Goal: Information Seeking & Learning: Learn about a topic

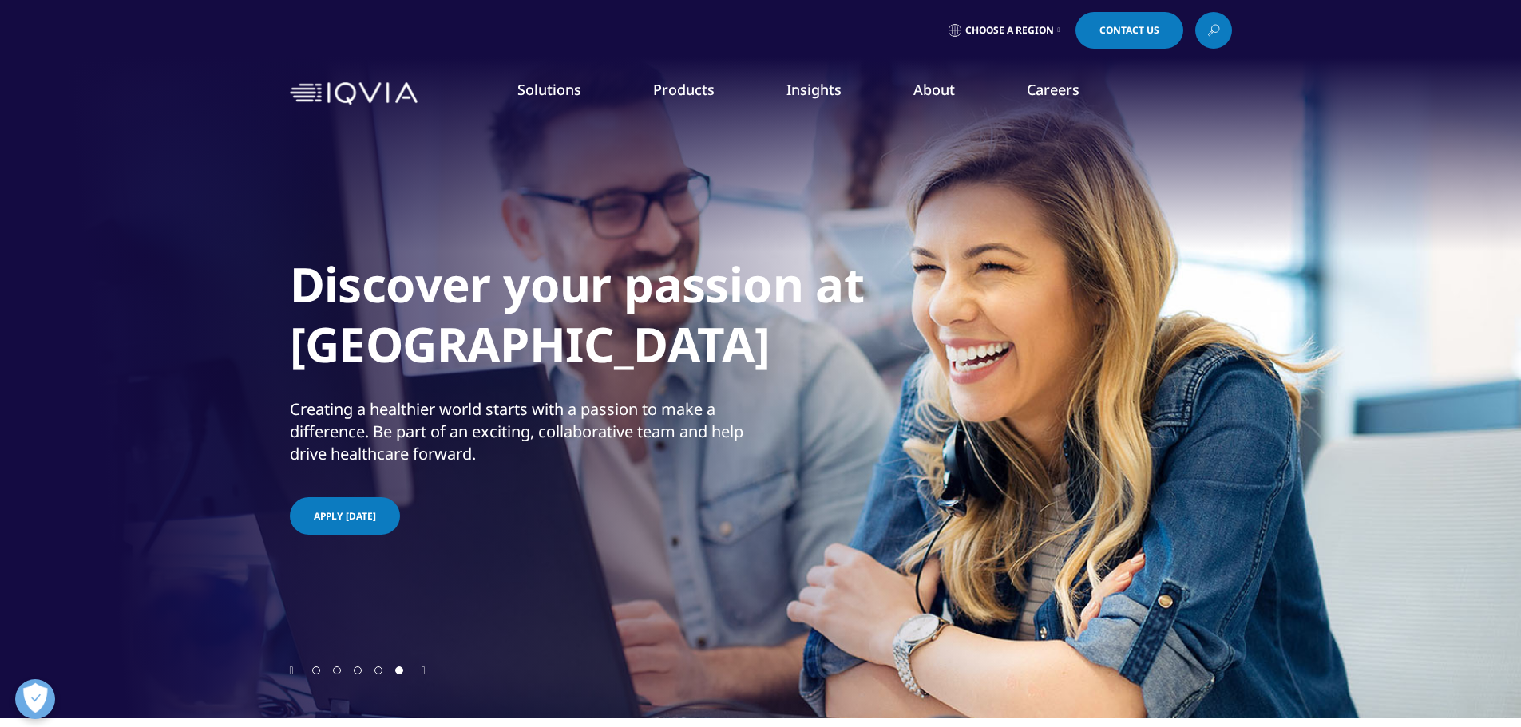
click at [1358, 354] on div at bounding box center [760, 359] width 1521 height 718
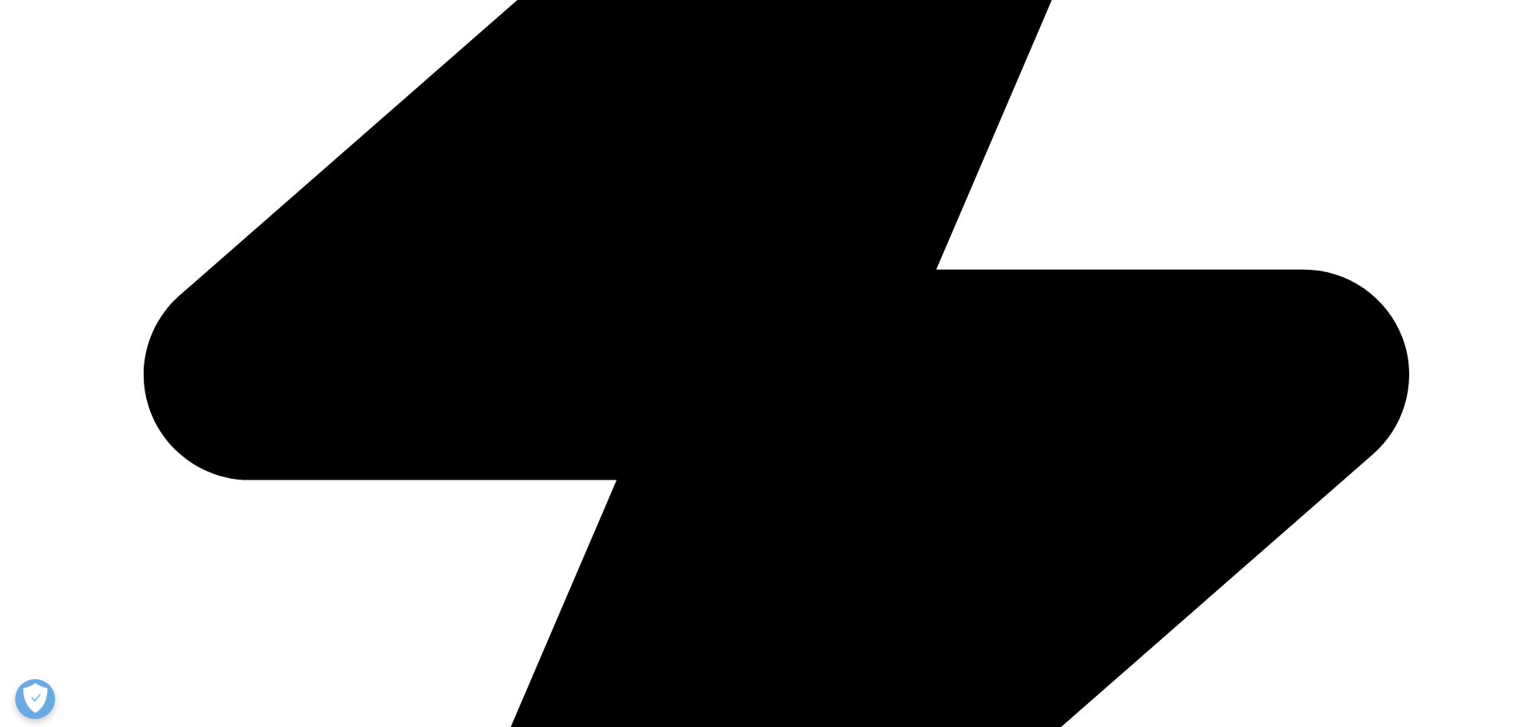
scroll to position [718, 0]
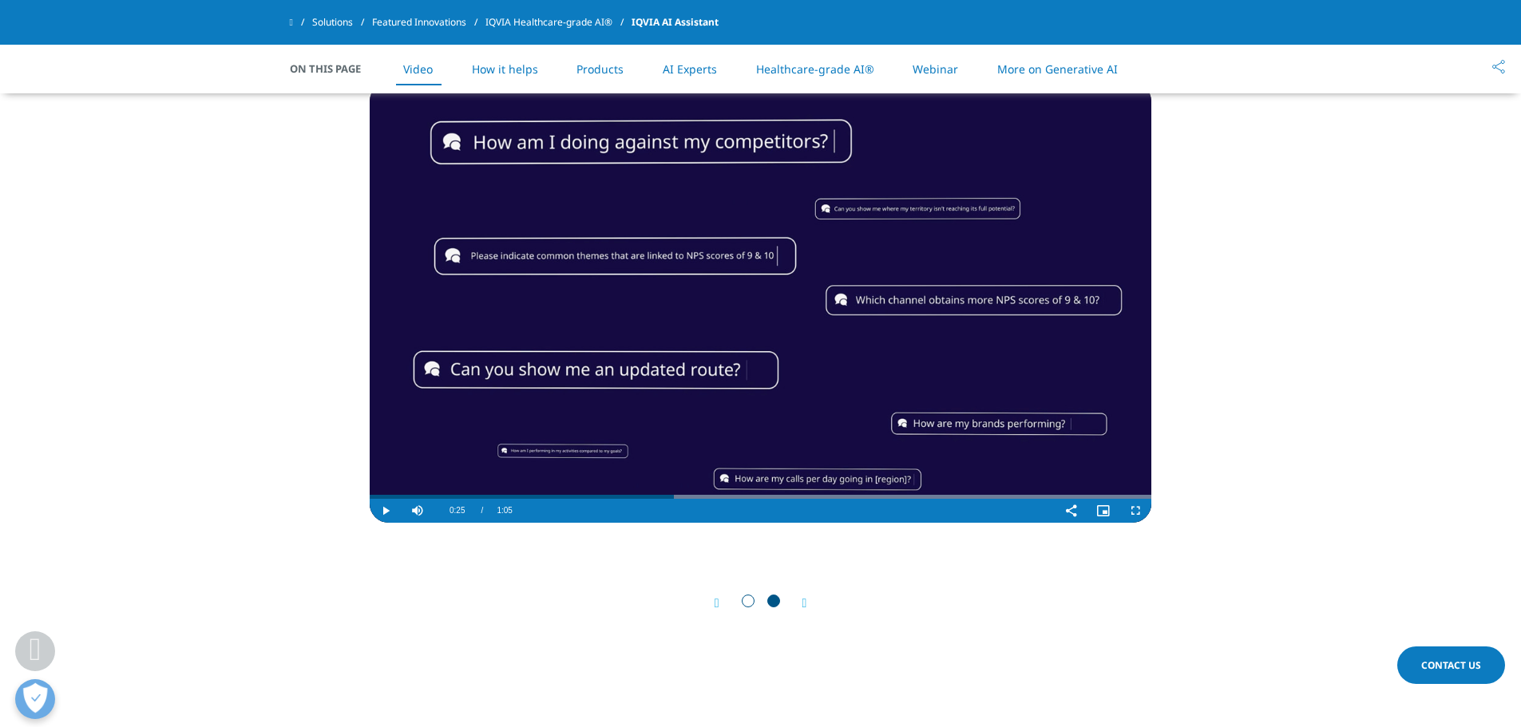
click at [686, 441] on video "Video Player" at bounding box center [760, 302] width 781 height 441
click at [547, 364] on video "Video Player" at bounding box center [760, 302] width 781 height 441
click at [648, 345] on video "Video Player" at bounding box center [760, 302] width 781 height 441
click at [1137, 511] on span "Video Player" at bounding box center [1135, 511] width 32 height 0
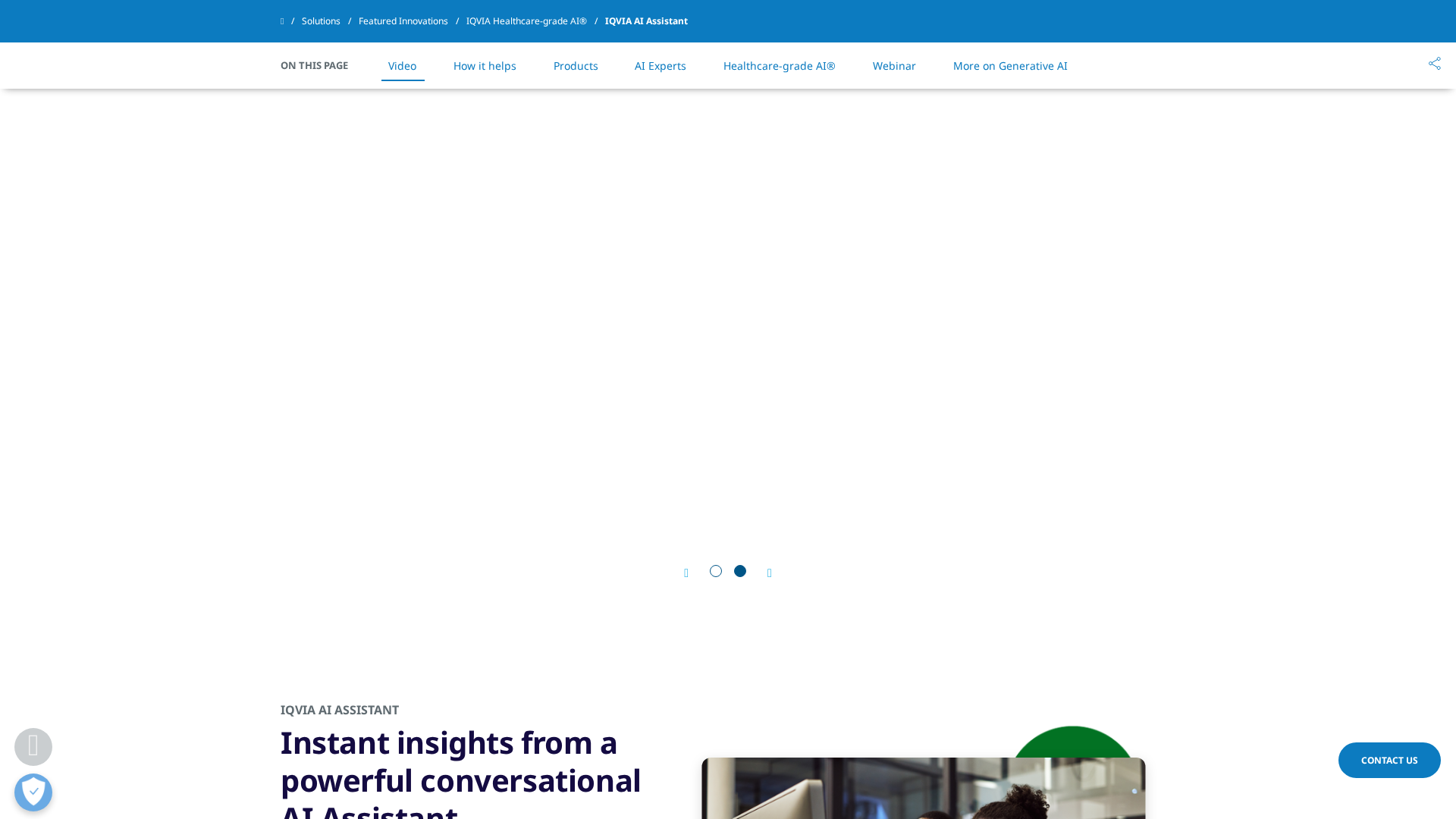
click at [357, 67] on span "Video Player" at bounding box center [372, 67] width 30 height 0
click at [751, 78] on video "Video Player" at bounding box center [728, 41] width 742 height 74
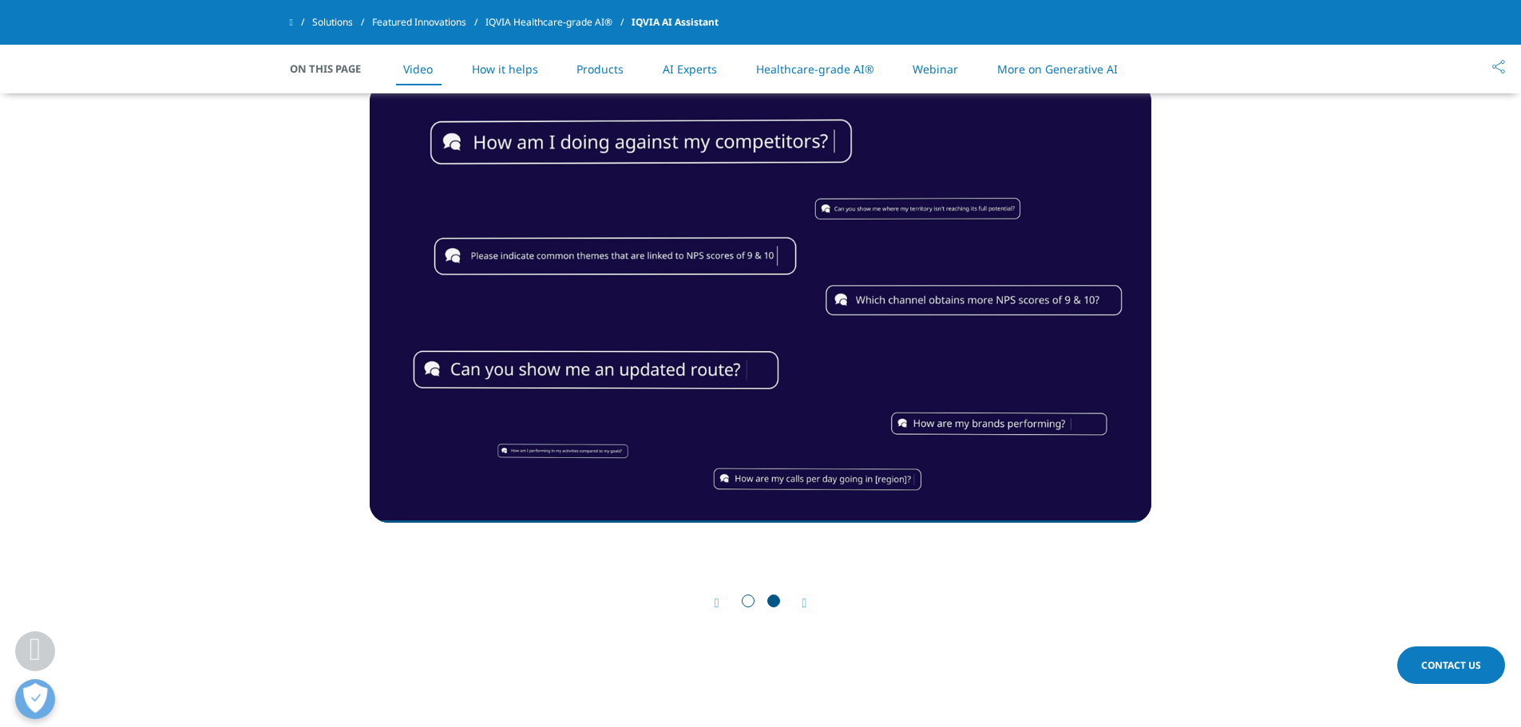
drag, startPoint x: 481, startPoint y: 70, endPoint x: 495, endPoint y: 75, distance: 15.1
click at [481, 70] on link "How it helps" at bounding box center [505, 68] width 66 height 15
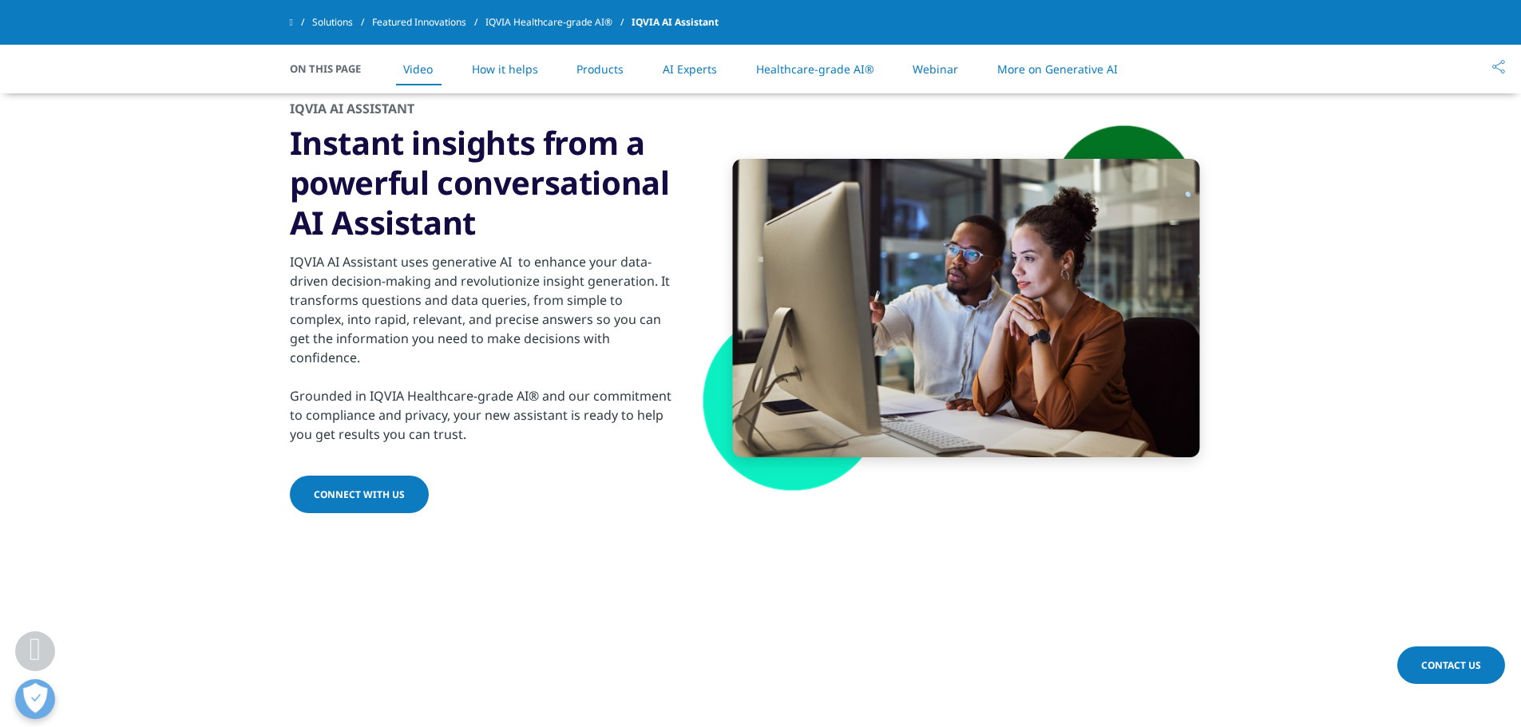
scroll to position [1447, 0]
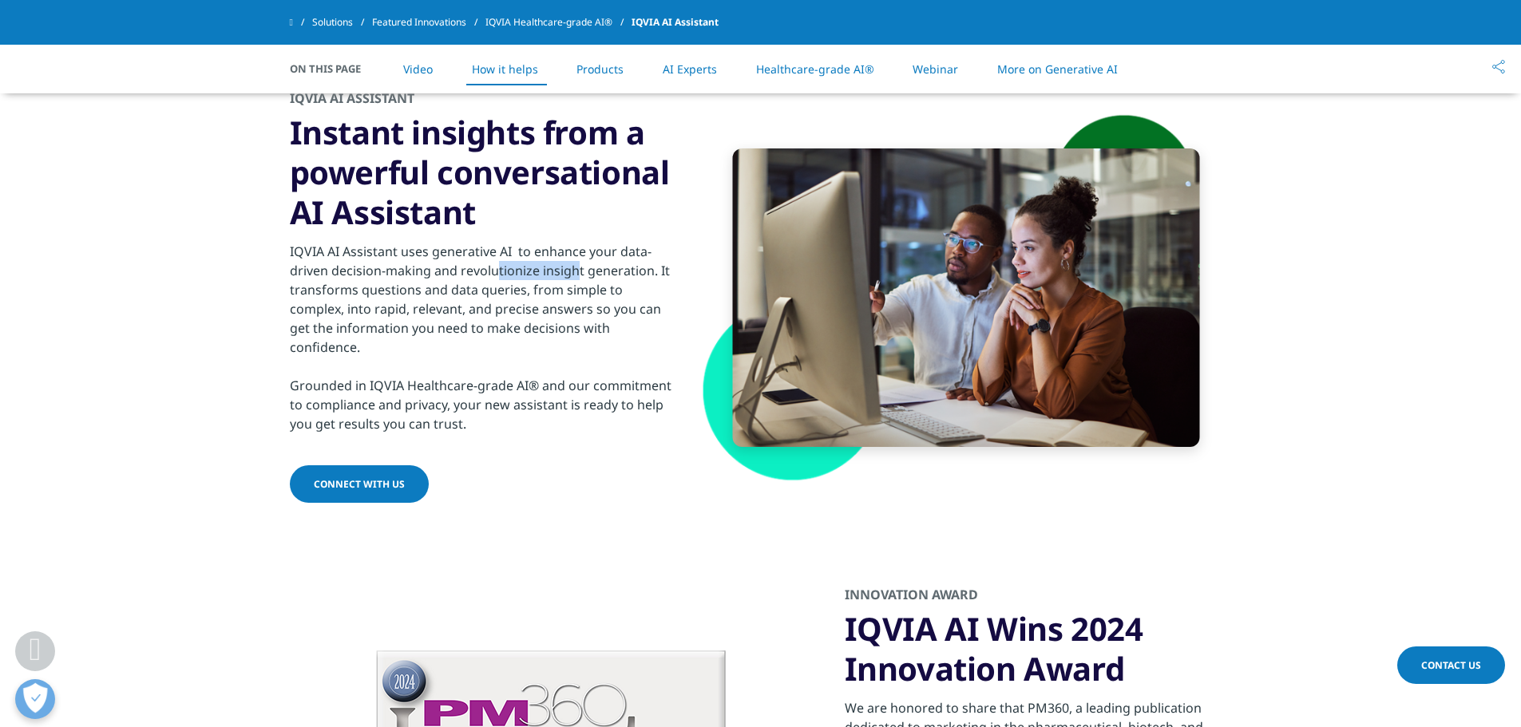
drag, startPoint x: 496, startPoint y: 271, endPoint x: 578, endPoint y: 275, distance: 82.3
click at [578, 275] on div "IQVIA AI Assistant uses generative AI to enhance your data-driven decision-maki…" at bounding box center [483, 338] width 387 height 192
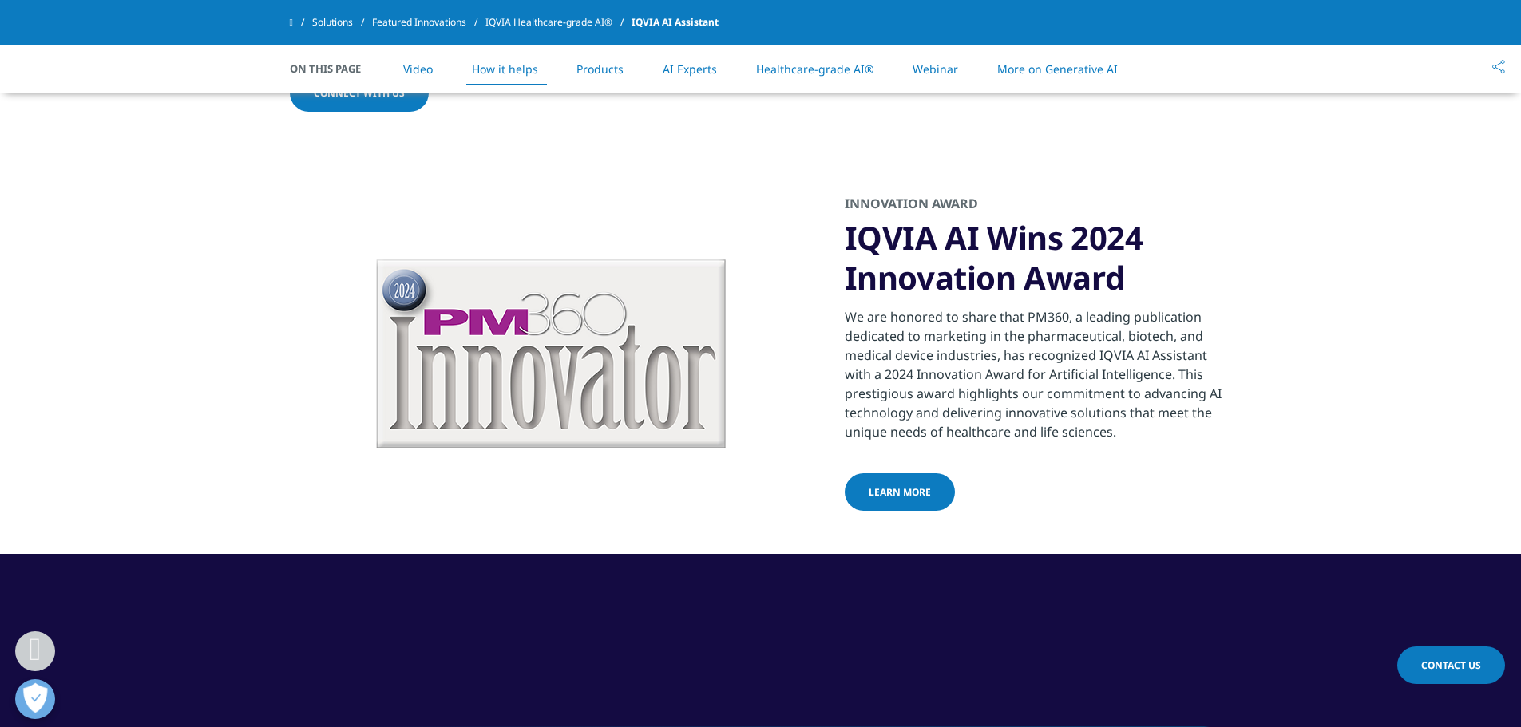
scroll to position [1846, 0]
